Goal: Information Seeking & Learning: Learn about a topic

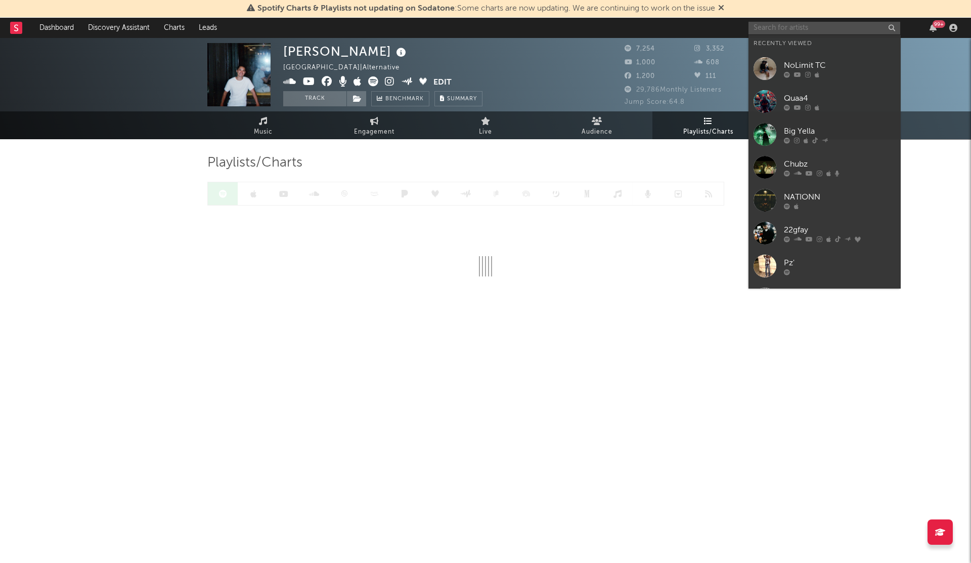
click at [816, 31] on input "text" at bounding box center [825, 28] width 152 height 13
paste input "[URL][DOMAIN_NAME]"
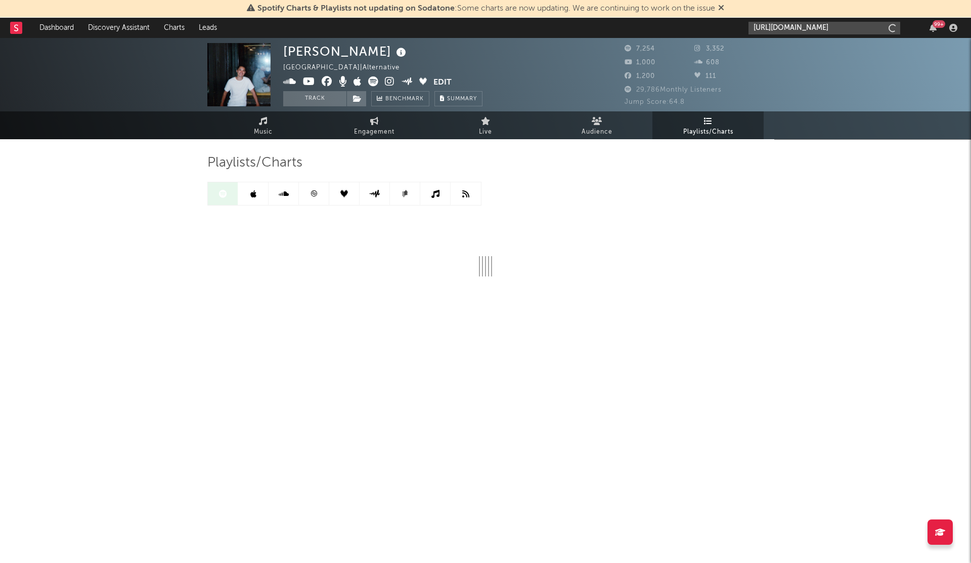
scroll to position [0, 27]
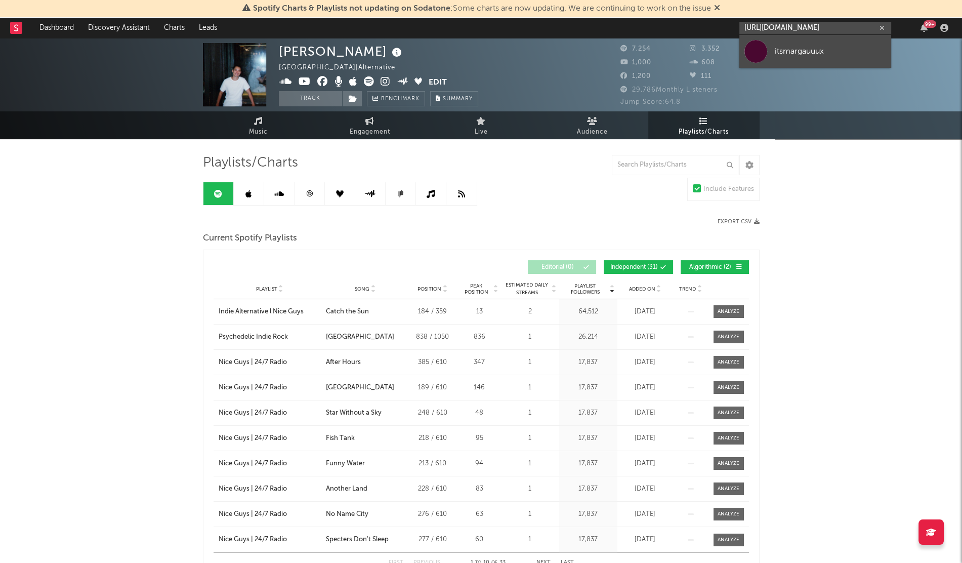
type input "[URL][DOMAIN_NAME]"
click at [813, 51] on div "itsmargauuux" at bounding box center [830, 51] width 111 height 12
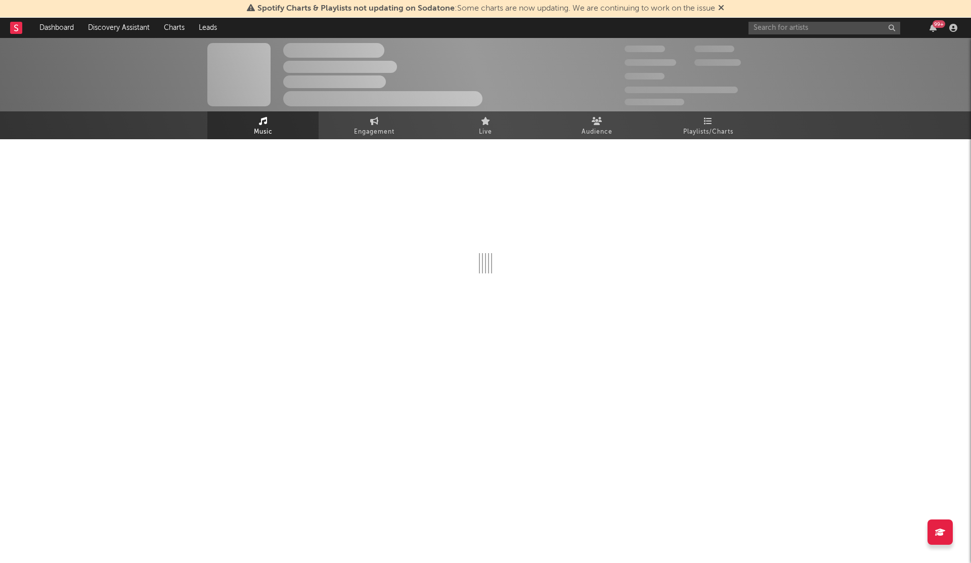
select select "1w"
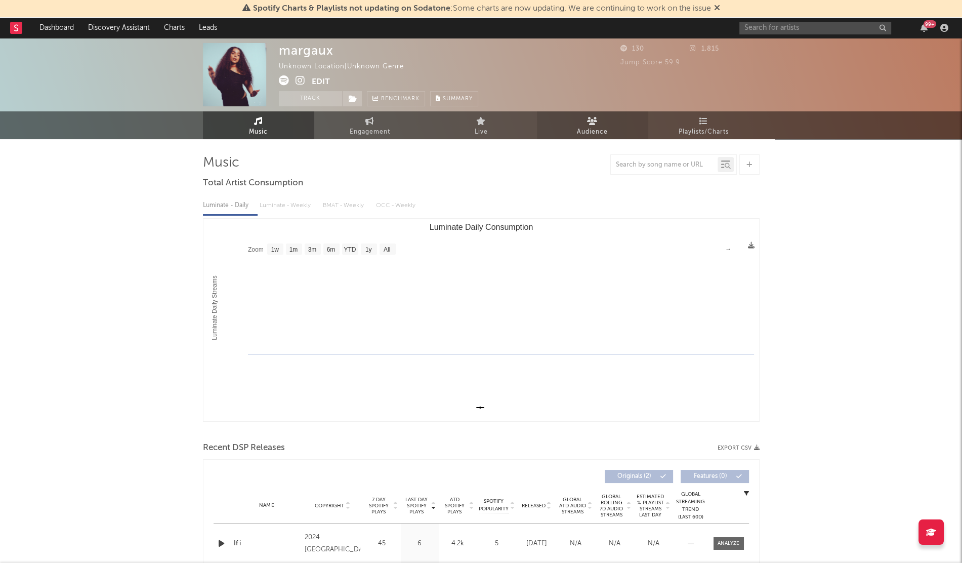
click at [597, 121] on icon at bounding box center [592, 121] width 11 height 8
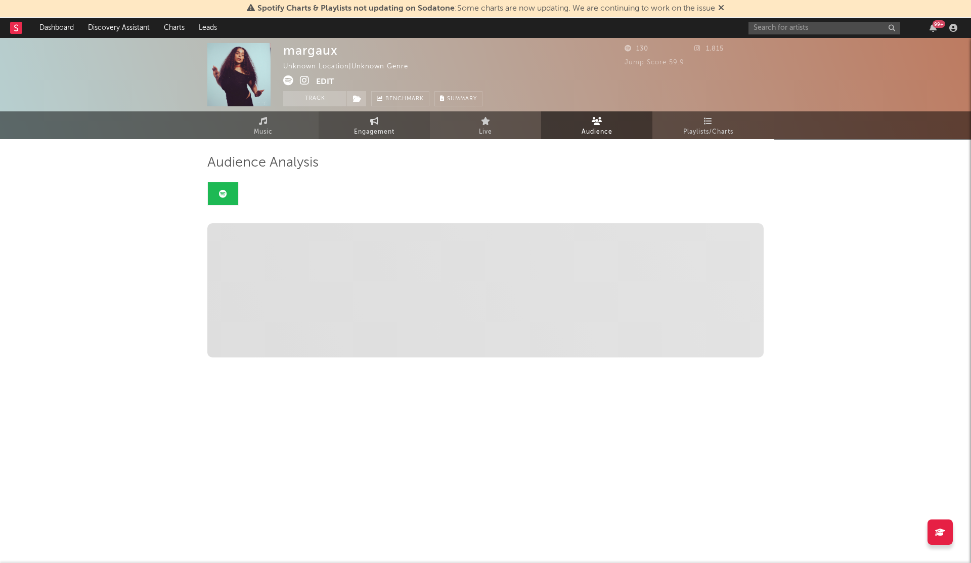
click at [388, 133] on span "Engagement" at bounding box center [374, 132] width 40 height 12
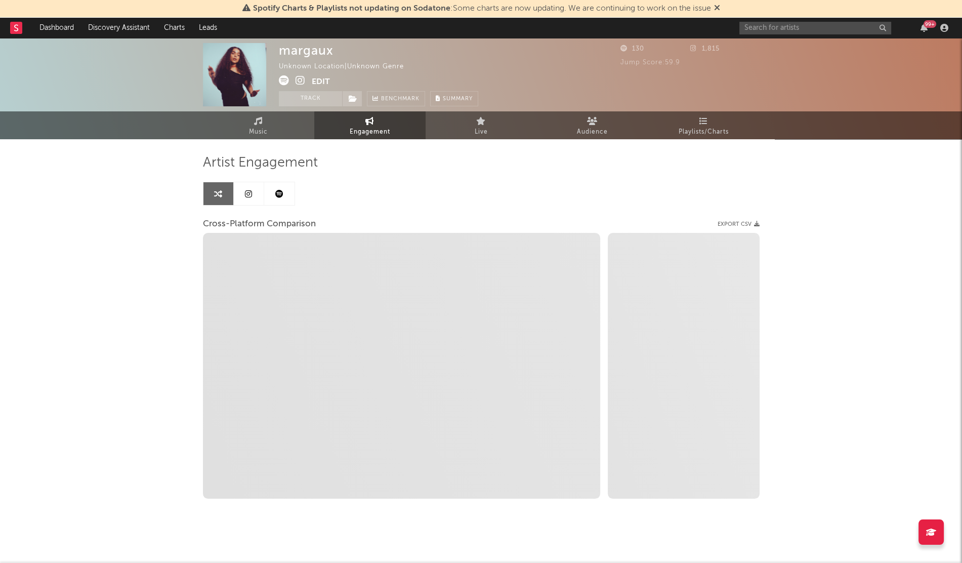
select select "1w"
select select "1m"
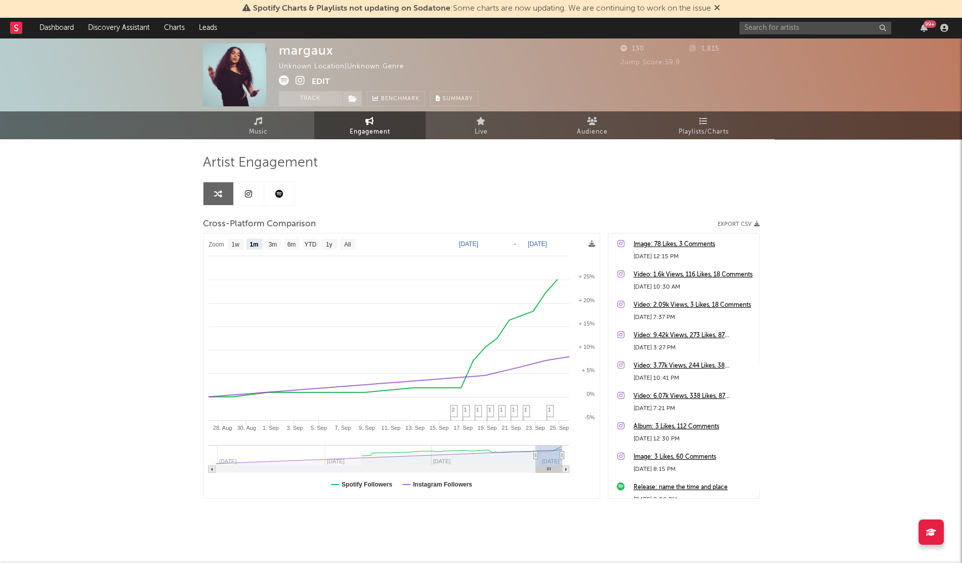
scroll to position [7, 0]
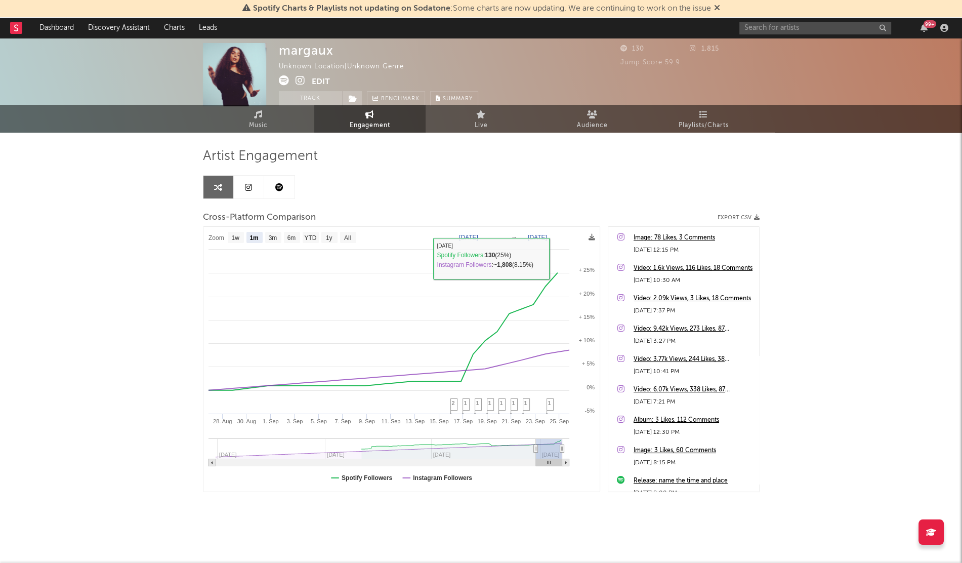
click at [287, 81] on icon at bounding box center [284, 80] width 10 height 10
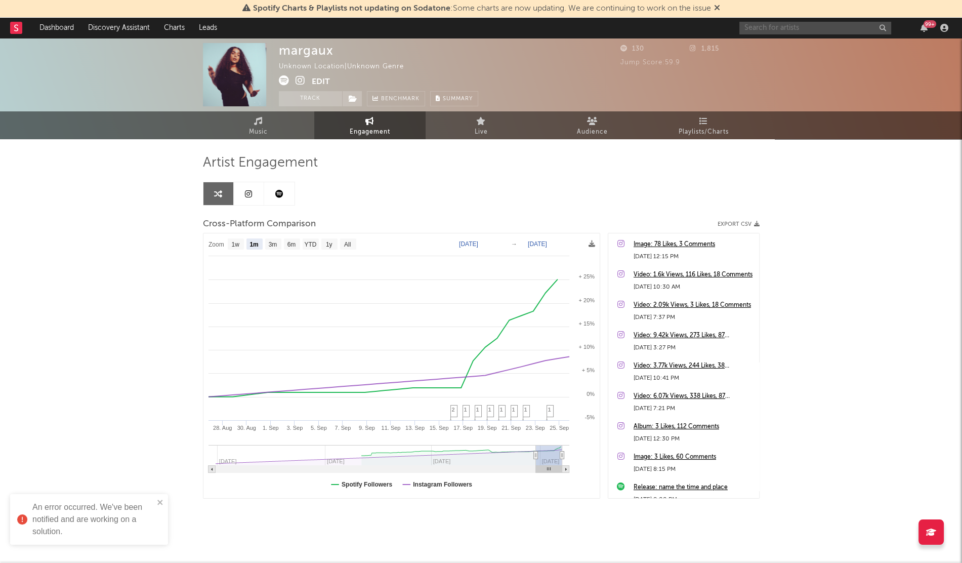
click at [826, 25] on input "text" at bounding box center [815, 28] width 152 height 13
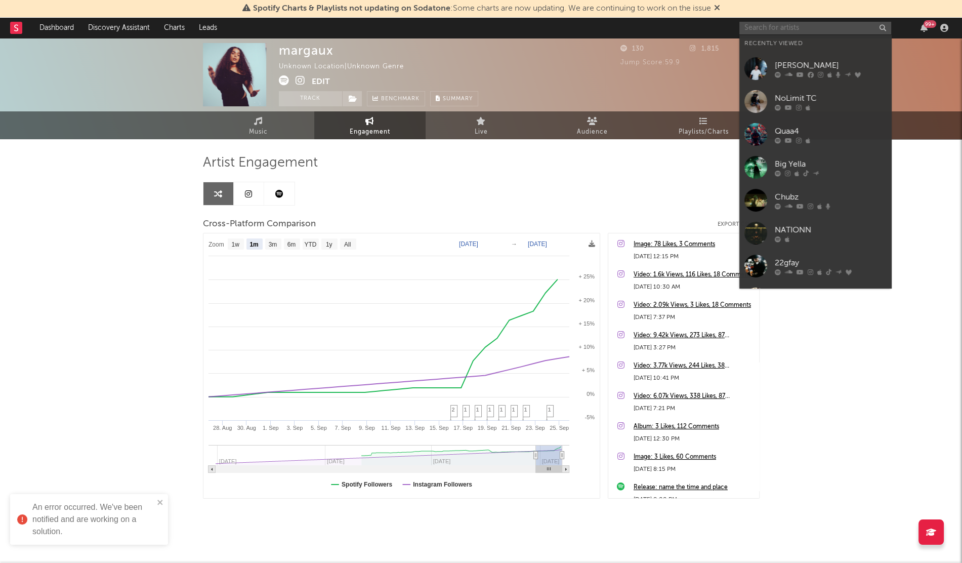
paste input "Kromow"
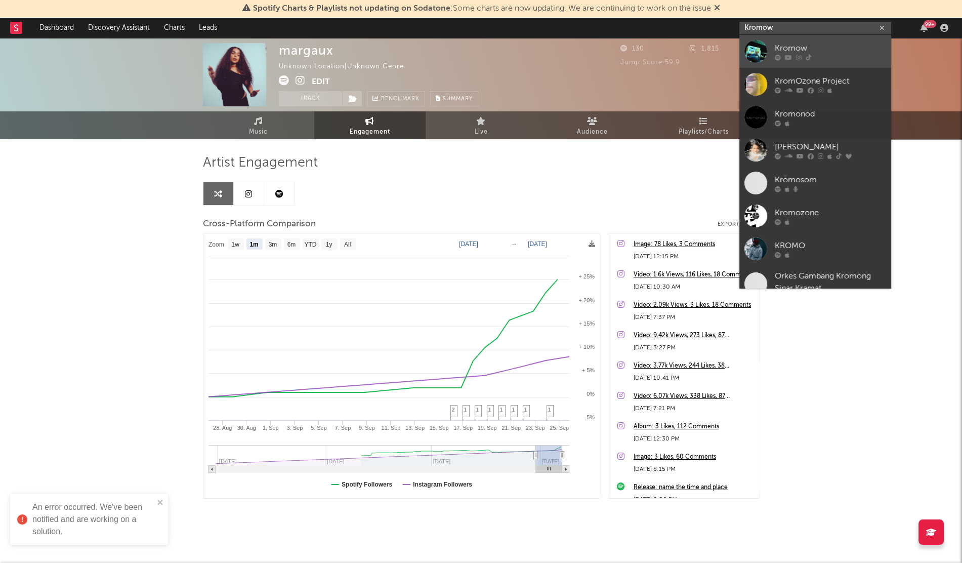
type input "Kromow"
click at [761, 51] on div at bounding box center [755, 51] width 23 height 23
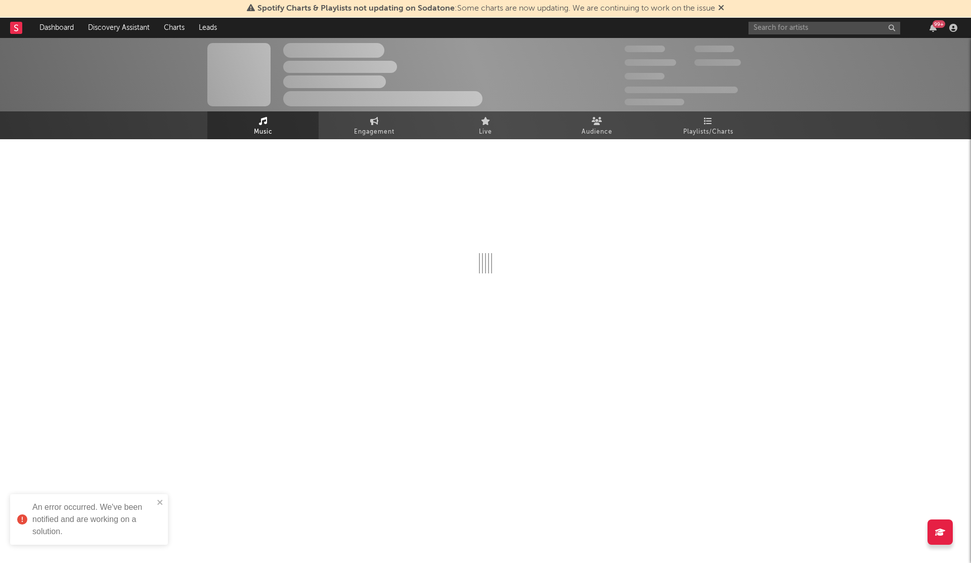
select select "1w"
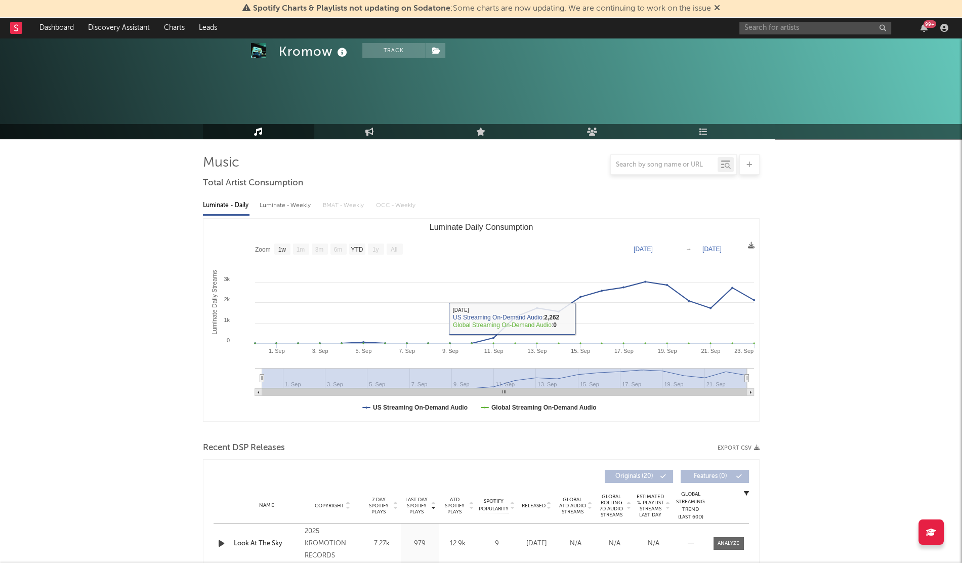
scroll to position [118, 0]
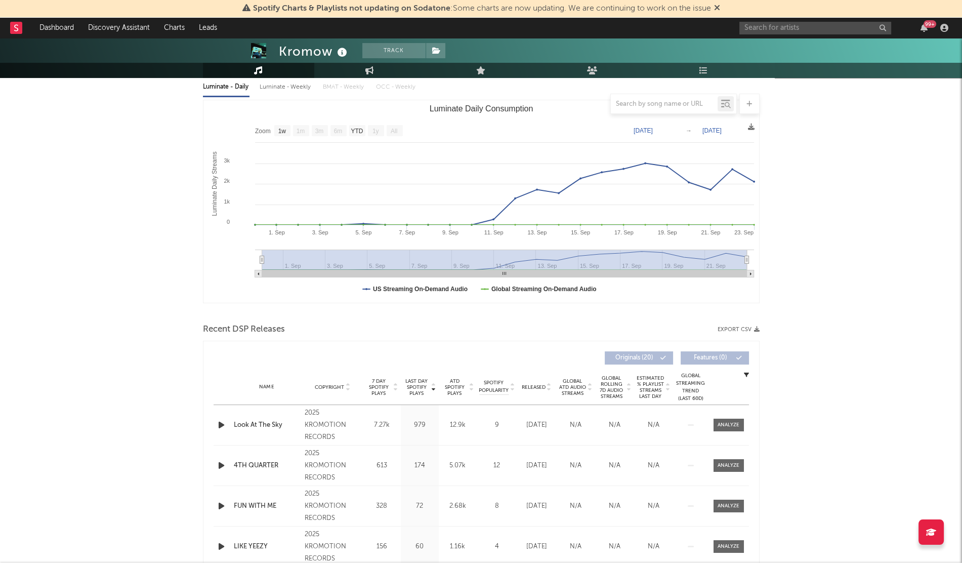
click at [226, 428] on div at bounding box center [222, 424] width 13 height 13
click at [218, 424] on icon "button" at bounding box center [221, 424] width 11 height 13
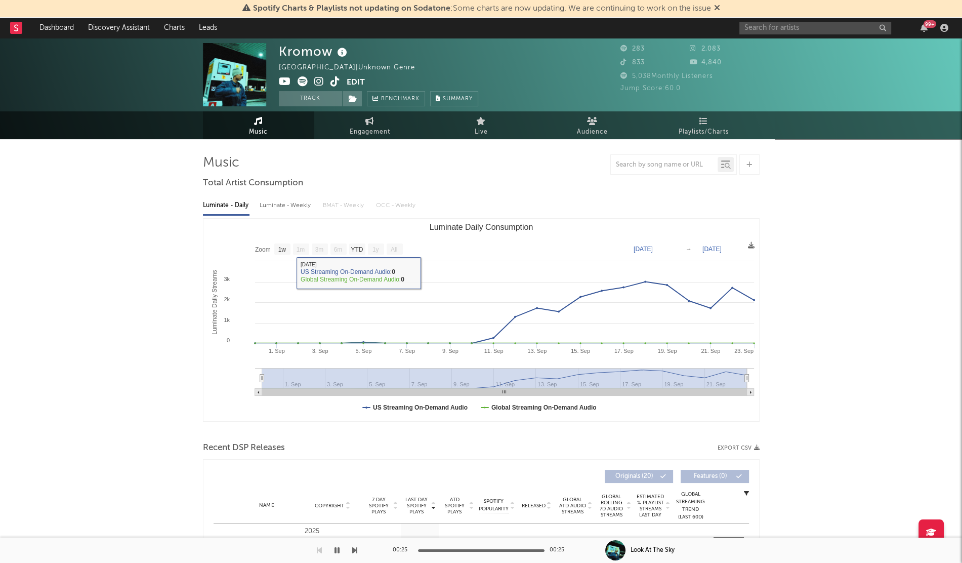
scroll to position [107, 0]
